Goal: Check status: Check status

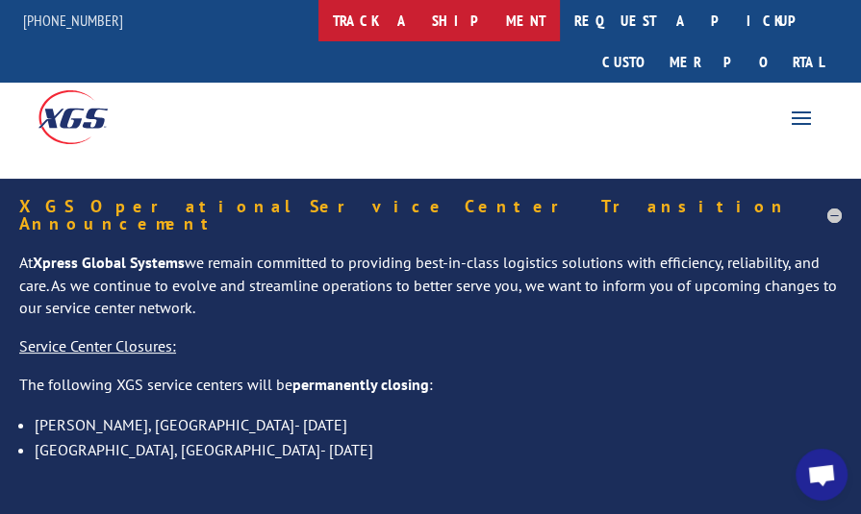
click at [480, 25] on link "track a shipment" at bounding box center [438, 20] width 241 height 41
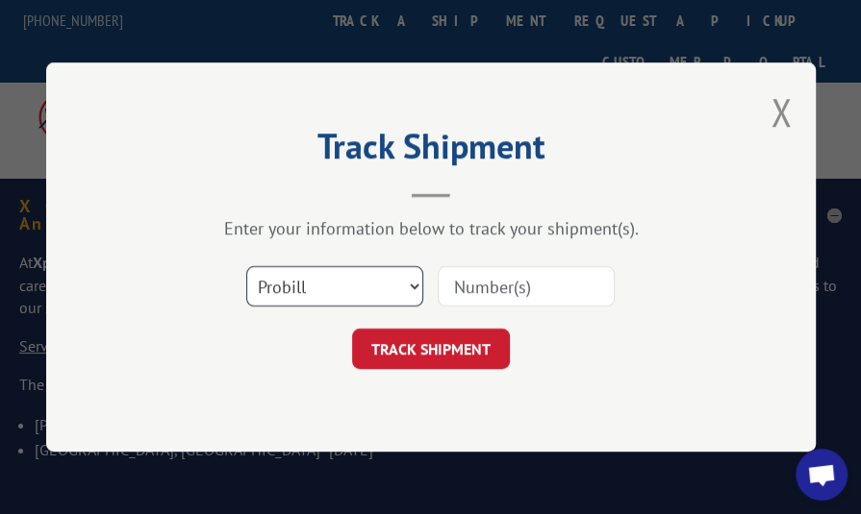
click at [413, 284] on select "Select category... Probill BOL PO" at bounding box center [334, 286] width 177 height 40
click at [246, 266] on select "Select category... Probill BOL PO" at bounding box center [334, 286] width 177 height 40
click at [490, 288] on input at bounding box center [526, 286] width 177 height 40
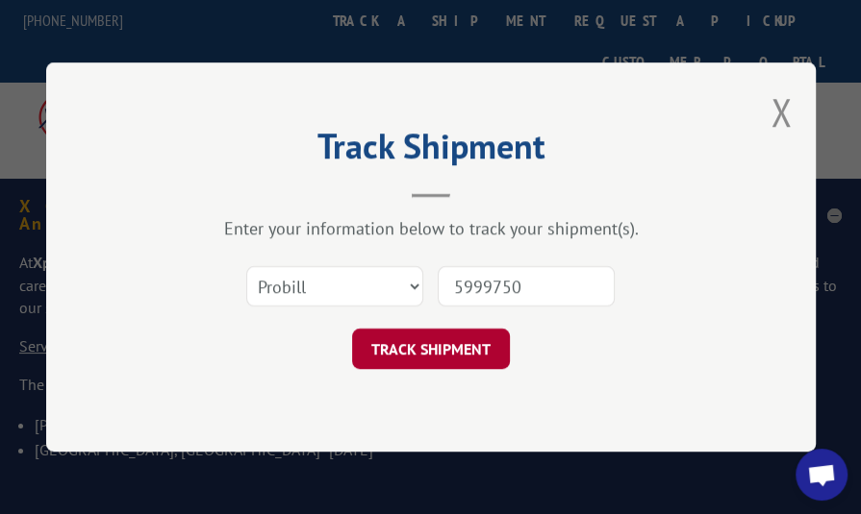
type input "5999750"
click at [437, 342] on button "TRACK SHIPMENT" at bounding box center [431, 349] width 158 height 40
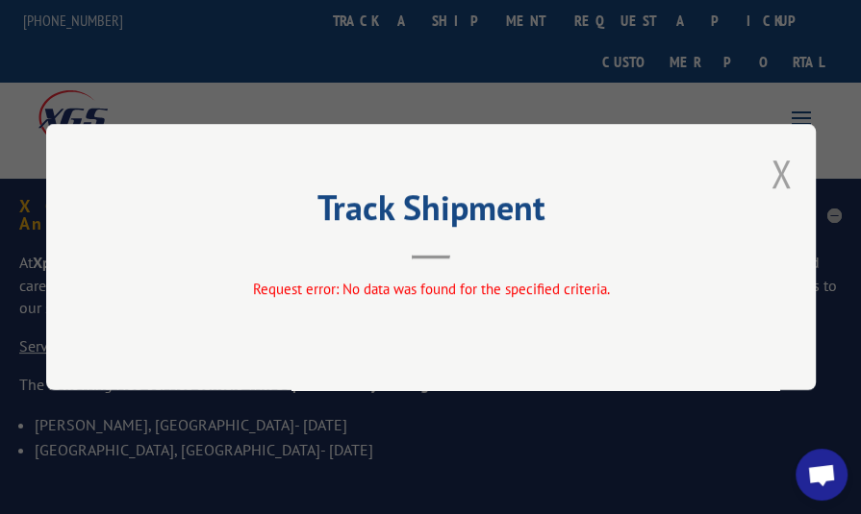
click at [774, 176] on button "Close modal" at bounding box center [780, 173] width 21 height 51
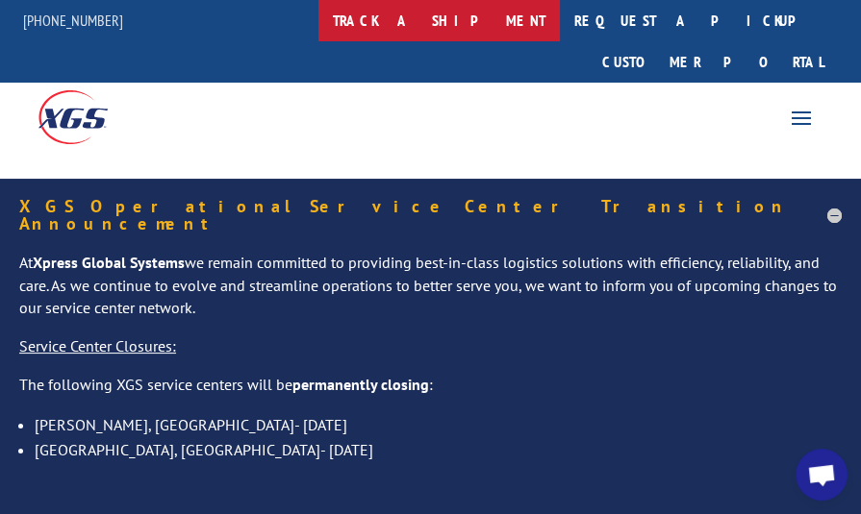
click at [508, 20] on link "track a shipment" at bounding box center [438, 20] width 241 height 41
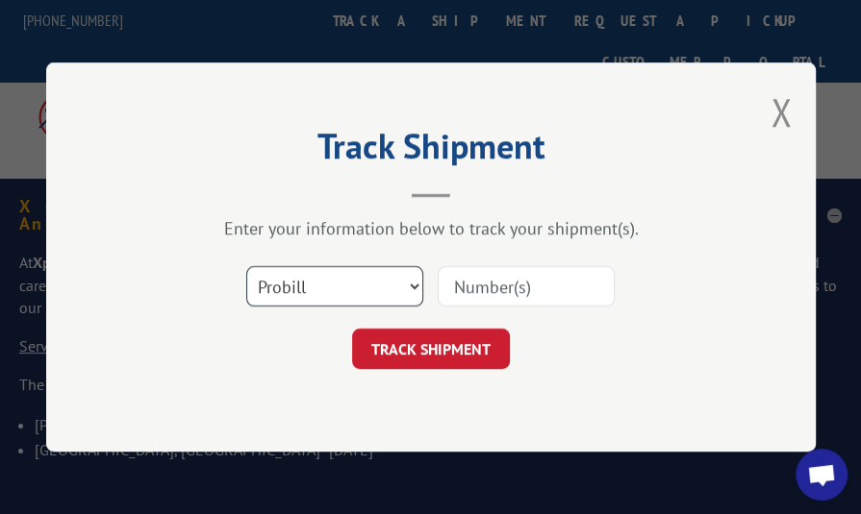
click at [412, 288] on select "Select category... Probill BOL PO" at bounding box center [334, 286] width 177 height 40
select select "bol"
click at [246, 266] on select "Select category... Probill BOL PO" at bounding box center [334, 286] width 177 height 40
click at [534, 284] on input at bounding box center [526, 286] width 177 height 40
type input "5999750"
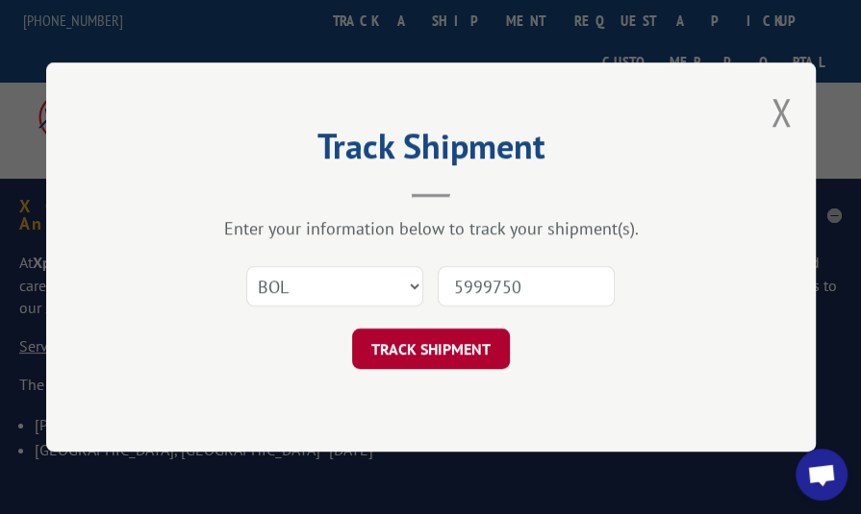
click at [471, 346] on button "TRACK SHIPMENT" at bounding box center [431, 349] width 158 height 40
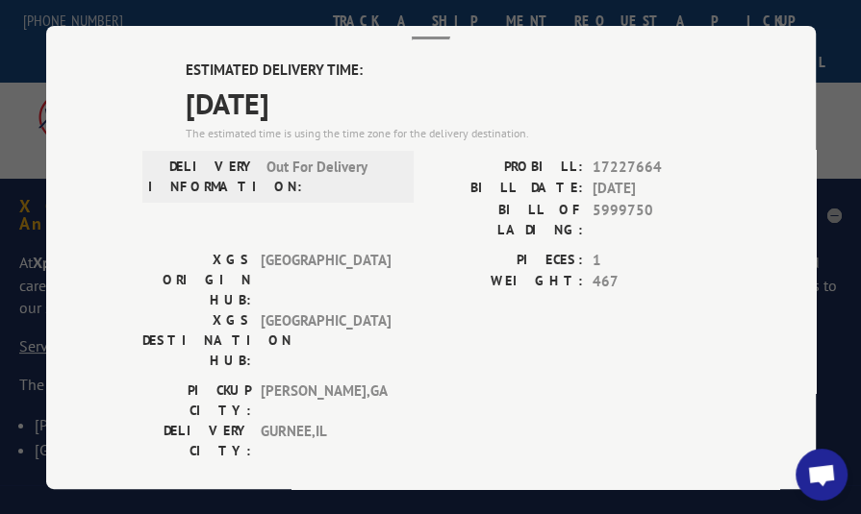
scroll to position [100, 0]
